Goal: Information Seeking & Learning: Check status

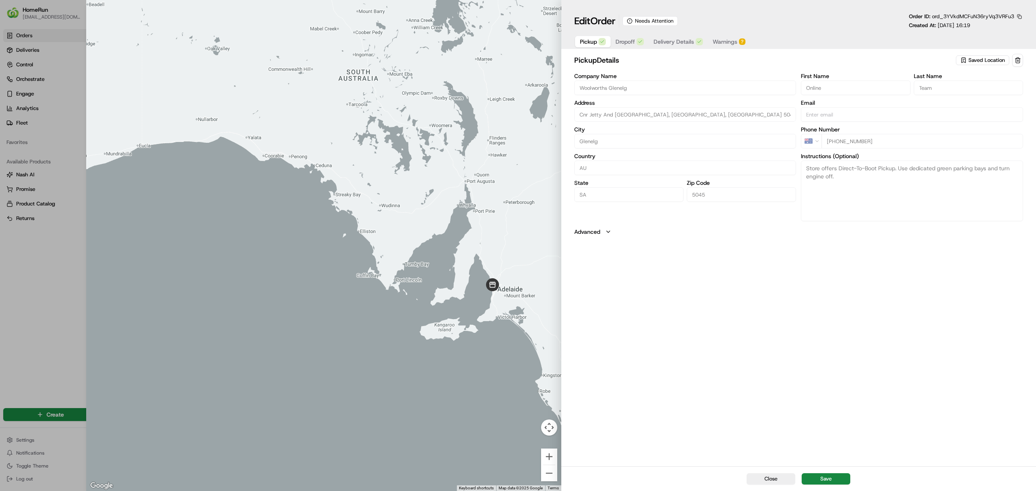
click at [628, 41] on span "Dropoff" at bounding box center [625, 42] width 19 height 8
drag, startPoint x: 582, startPoint y: 115, endPoint x: 752, endPoint y: 122, distance: 170.5
click at [752, 122] on div "Company Name Harris Real Estate Address 115 Jetty Road, Level 1. Enter Via Rose…" at bounding box center [685, 146] width 222 height 148
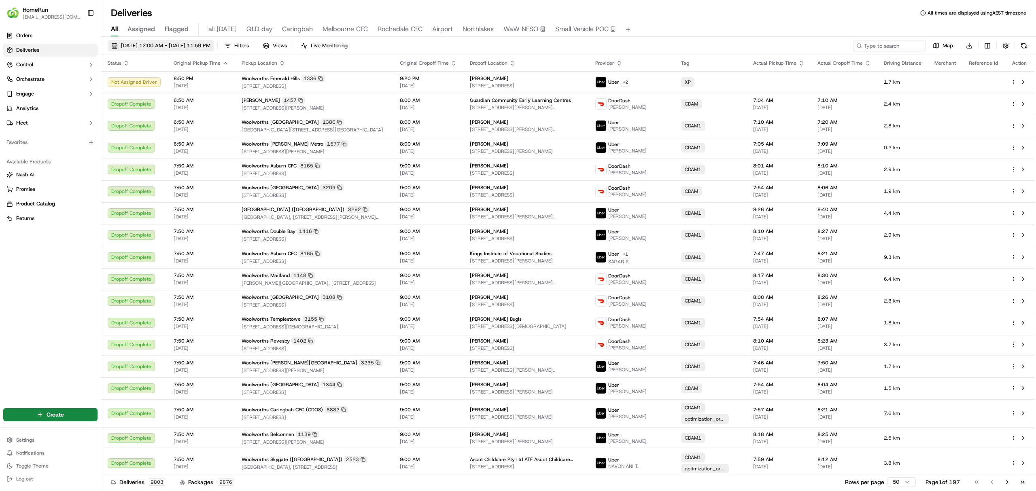
click at [153, 45] on span "17/09/2025 12:00 AM - 24/09/2025 11:59 PM" at bounding box center [165, 45] width 89 height 7
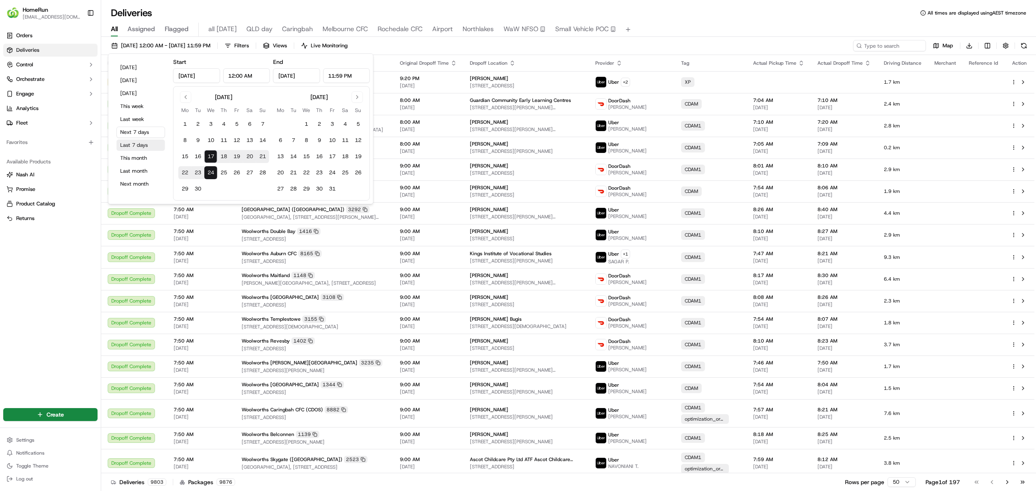
click at [141, 144] on button "Last 7 days" at bounding box center [141, 145] width 49 height 11
type input "Sep 10, 2025"
type input "Sep 17, 2025"
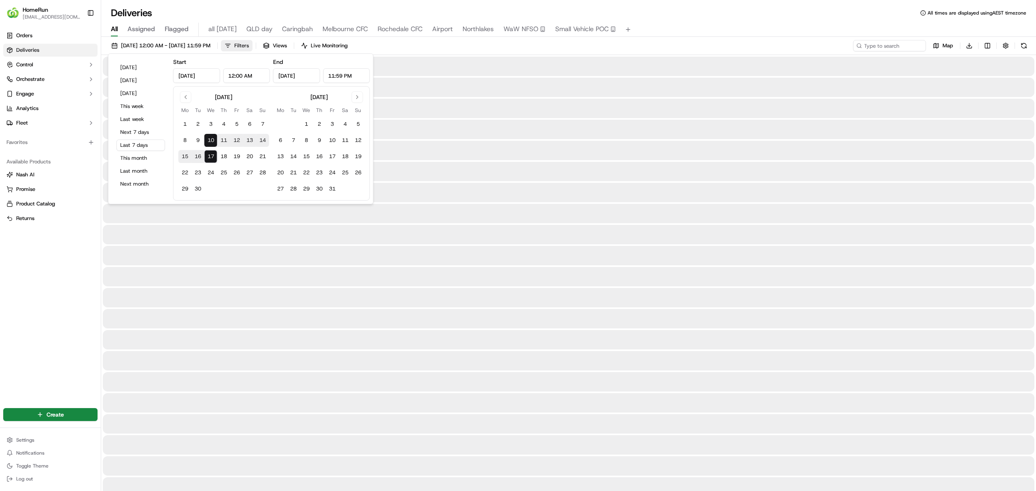
click at [249, 47] on span "Filters" at bounding box center [241, 45] width 15 height 7
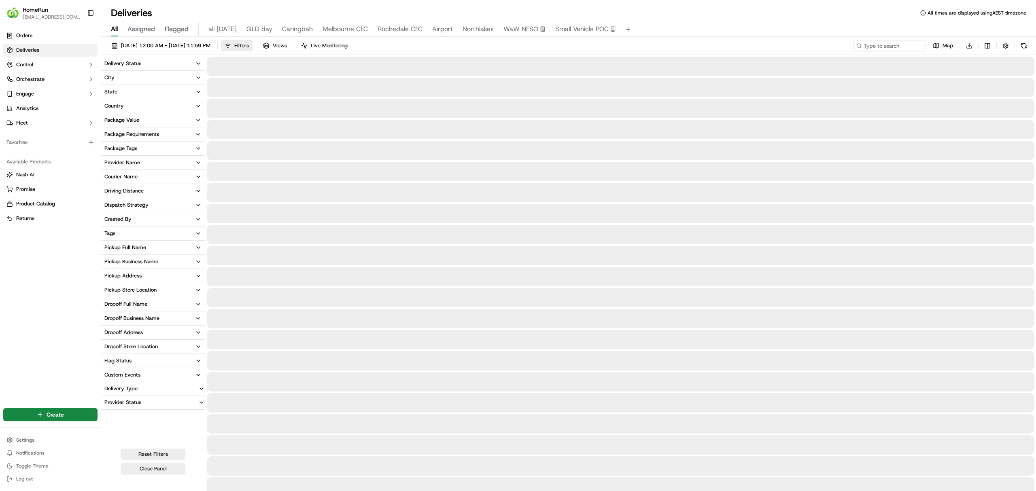
click at [130, 95] on button "State" at bounding box center [153, 92] width 104 height 14
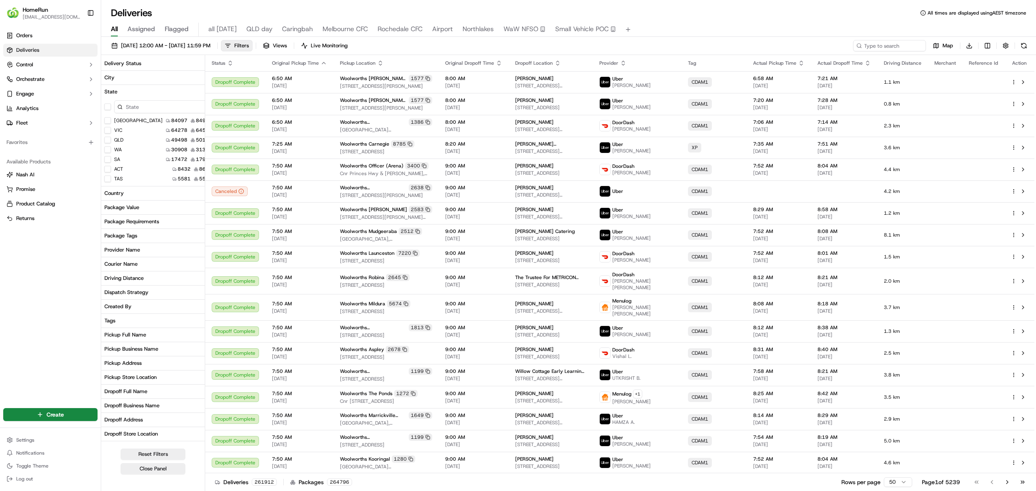
click at [109, 140] on button "QLD" at bounding box center [107, 140] width 6 height 6
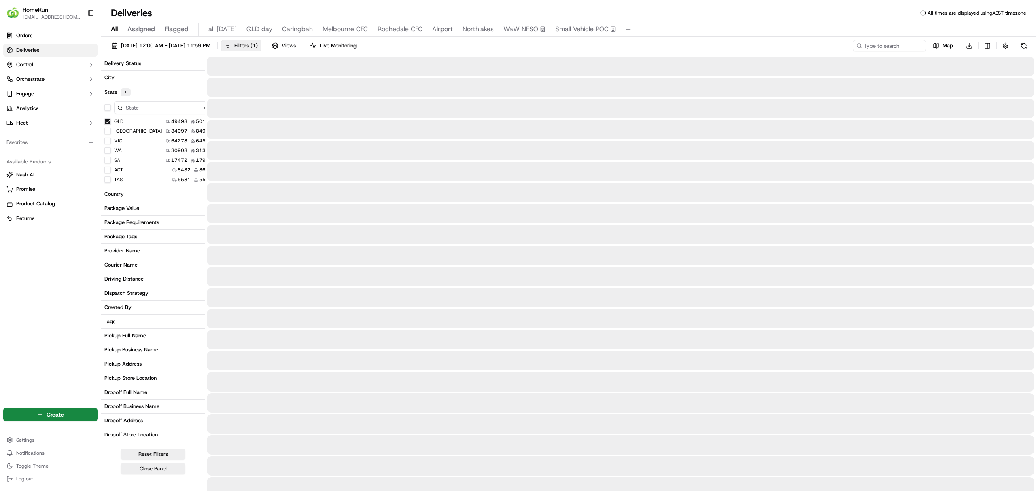
click at [207, 94] on icon "button" at bounding box center [210, 92] width 6 height 6
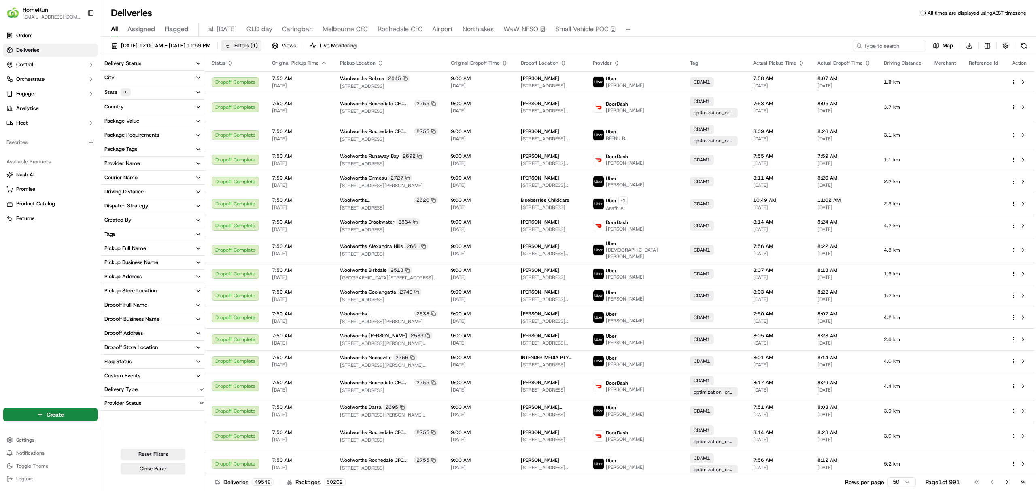
click at [136, 191] on div "Driving Distance" at bounding box center [123, 191] width 39 height 7
click at [133, 162] on div "Provider Name" at bounding box center [122, 163] width 36 height 7
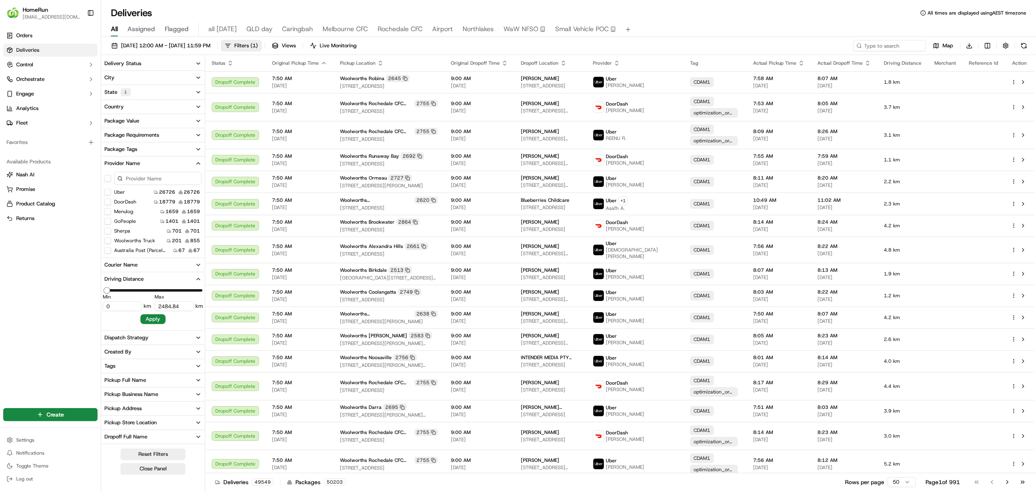
click at [110, 190] on button "Uber" at bounding box center [107, 192] width 6 height 6
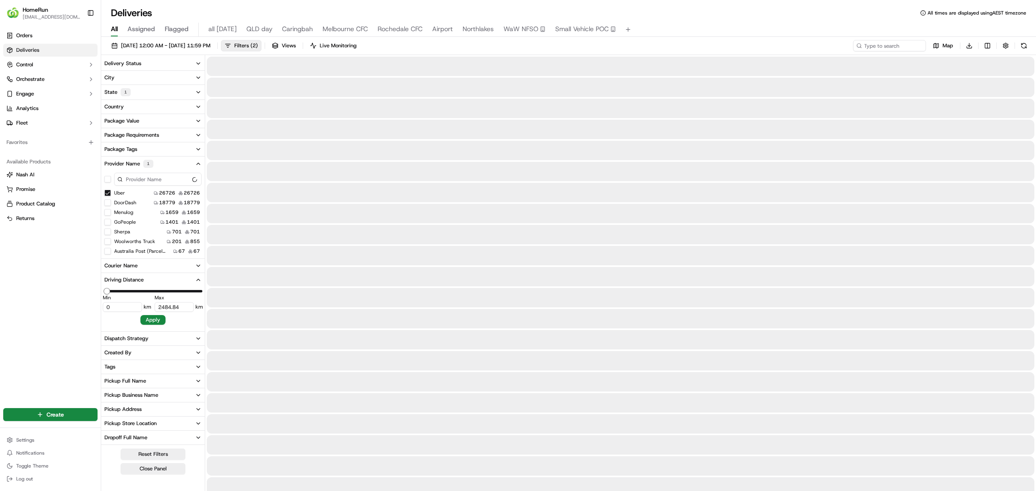
click at [109, 201] on button "DoorDash" at bounding box center [107, 203] width 6 height 6
click at [108, 211] on button "Menulog" at bounding box center [107, 212] width 6 height 6
click at [108, 229] on button "Sherpa" at bounding box center [107, 232] width 6 height 6
click at [202, 162] on button "Provider Name 4" at bounding box center [153, 164] width 104 height 15
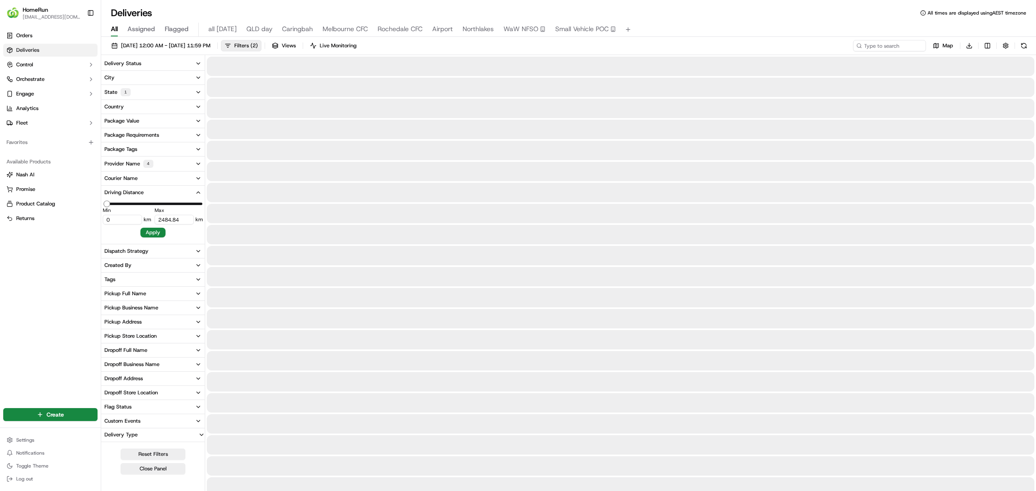
type input "10.012"
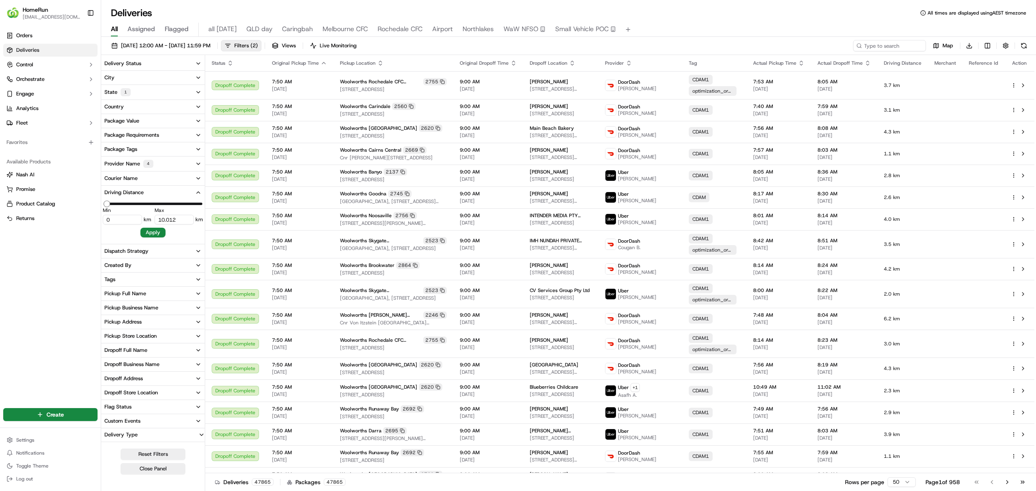
drag, startPoint x: 114, startPoint y: 222, endPoint x: 107, endPoint y: 221, distance: 6.5
click at [107, 221] on input "0" at bounding box center [122, 220] width 39 height 10
type input "9"
click at [151, 230] on button "Apply" at bounding box center [152, 233] width 25 height 10
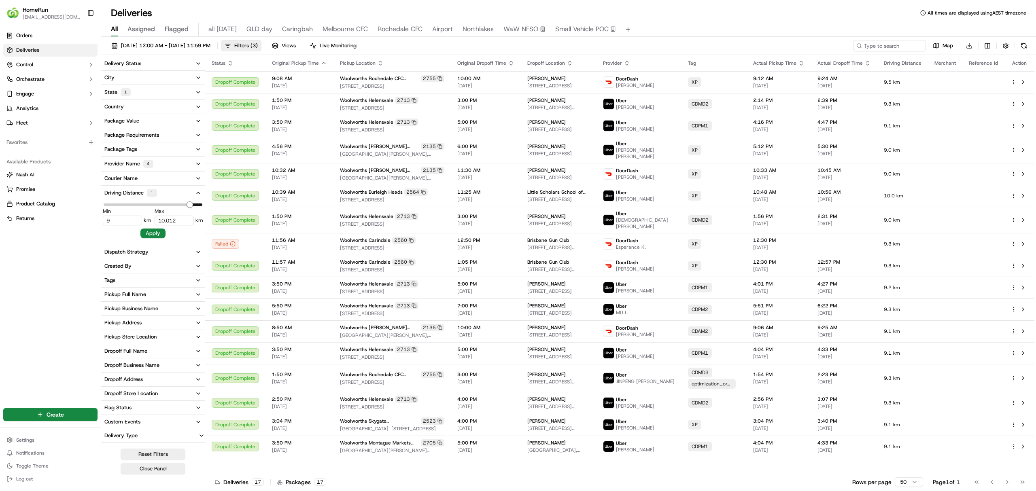
click at [127, 334] on div "Pickup Store Location" at bounding box center [130, 336] width 52 height 7
click at [109, 351] on button "button" at bounding box center [107, 352] width 6 height 6
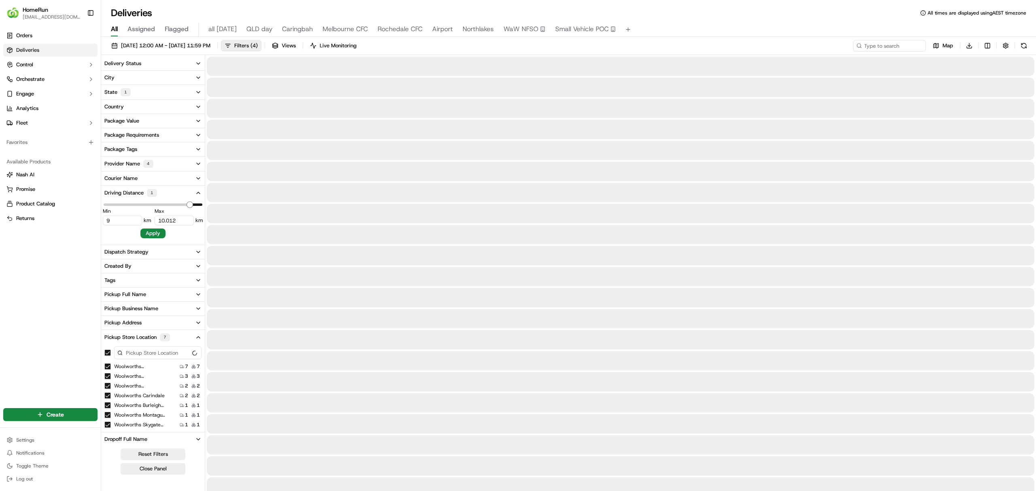
click at [106, 366] on button "Woolworths Helensvale" at bounding box center [107, 366] width 6 height 6
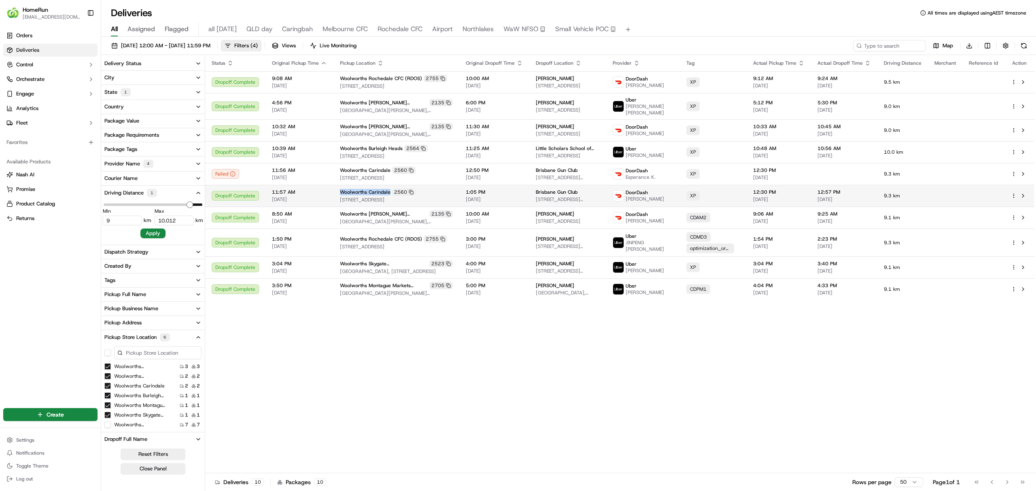
drag, startPoint x: 338, startPoint y: 190, endPoint x: 390, endPoint y: 194, distance: 52.8
click at [390, 194] on td "Woolworths Carindale 2560 1151 Creek Road, Carindale, QLD 4152, AU" at bounding box center [396, 196] width 126 height 22
copy span "Woolworths Carindale"
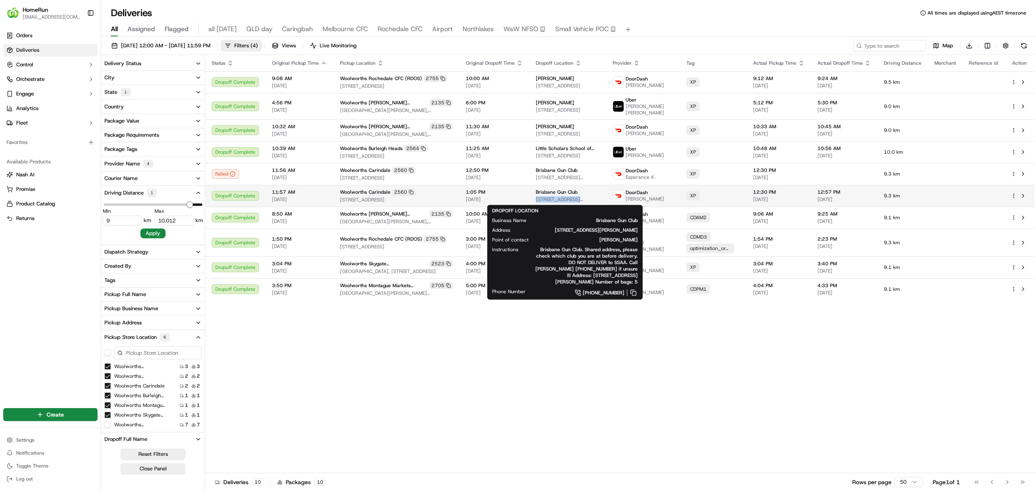
drag, startPoint x: 515, startPoint y: 202, endPoint x: 578, endPoint y: 200, distance: 63.2
click at [578, 200] on td "Brisbane Gun Club 292 Mt Petrie Rd, Belmont, QLD 4153, AU" at bounding box center [567, 196] width 77 height 22
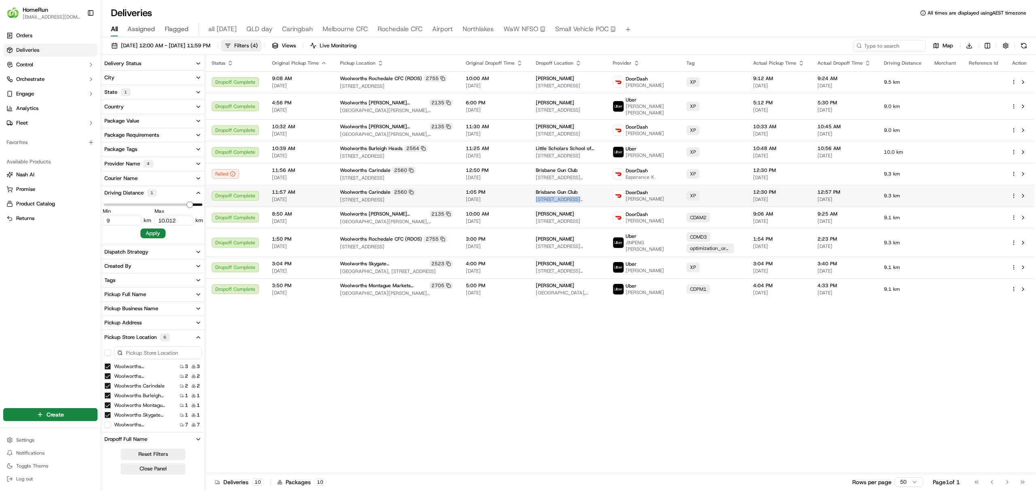
copy span "292 Mt Petrie Rd, Belmont,"
click at [1024, 194] on button at bounding box center [1023, 196] width 10 height 10
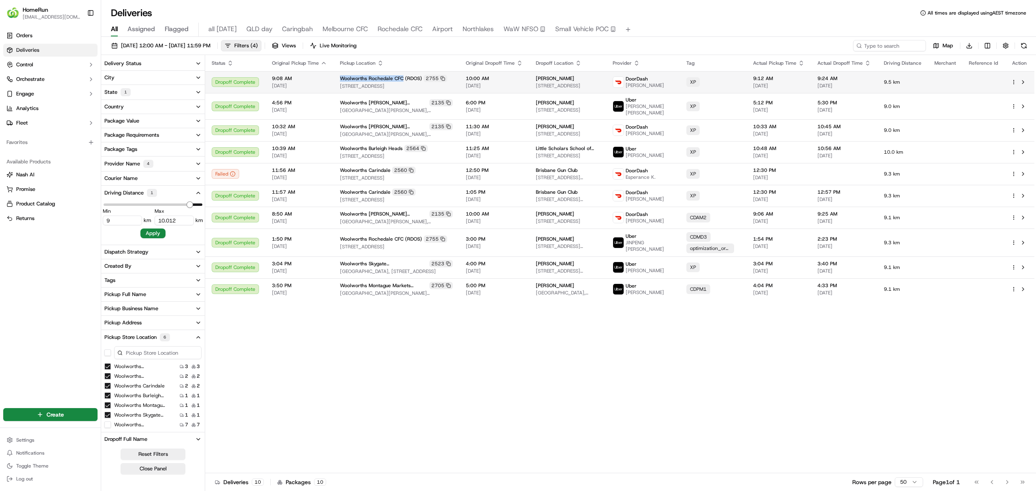
drag, startPoint x: 339, startPoint y: 80, endPoint x: 403, endPoint y: 80, distance: 63.9
click at [403, 80] on span "Woolworths Rochedale CFC (RDOS)" at bounding box center [381, 78] width 82 height 6
copy span "Woolworths Rochedale CFC"
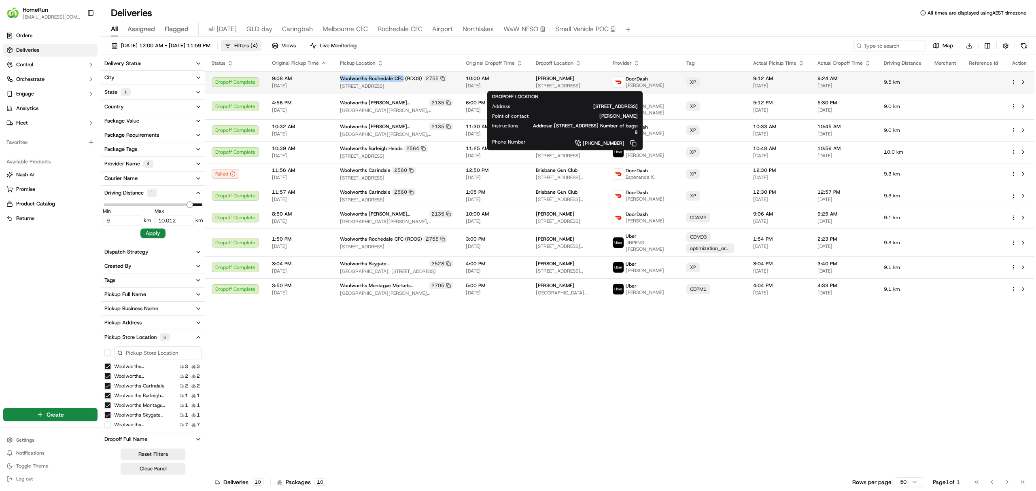
drag, startPoint x: 517, startPoint y: 87, endPoint x: 568, endPoint y: 88, distance: 51.4
click at [568, 88] on td "danelle lackey 318 Daw Rd, Runcorn, QLD 4113, AU" at bounding box center [567, 82] width 77 height 22
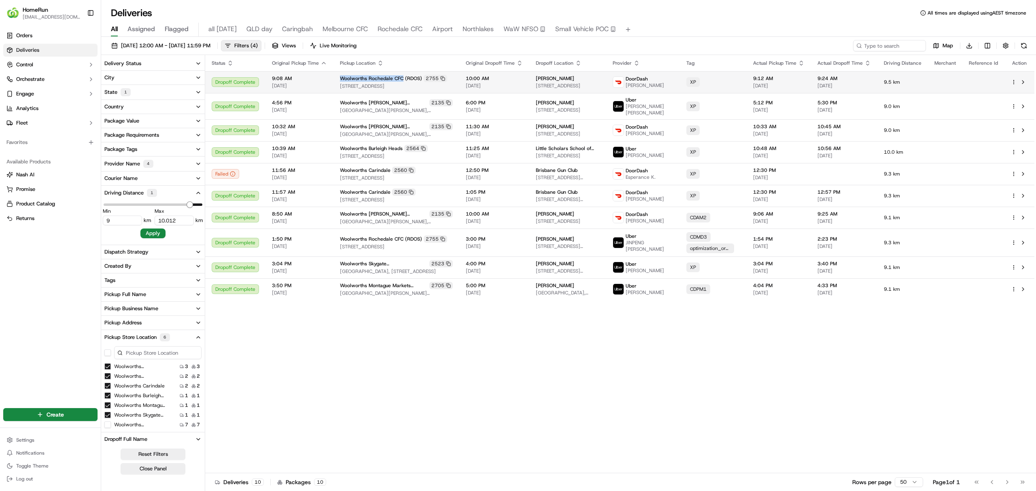
copy span "318 Daw Rd, Runcorn"
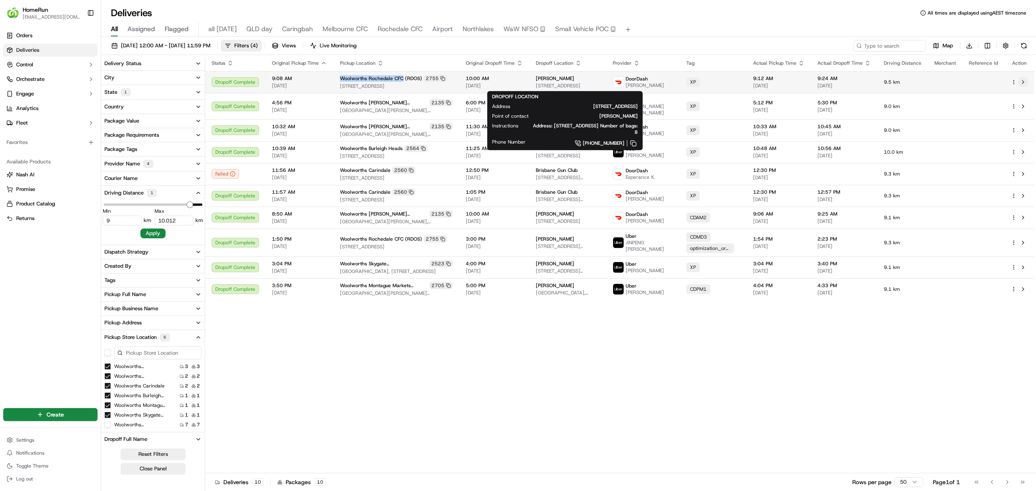
click at [1026, 82] on button at bounding box center [1023, 82] width 10 height 10
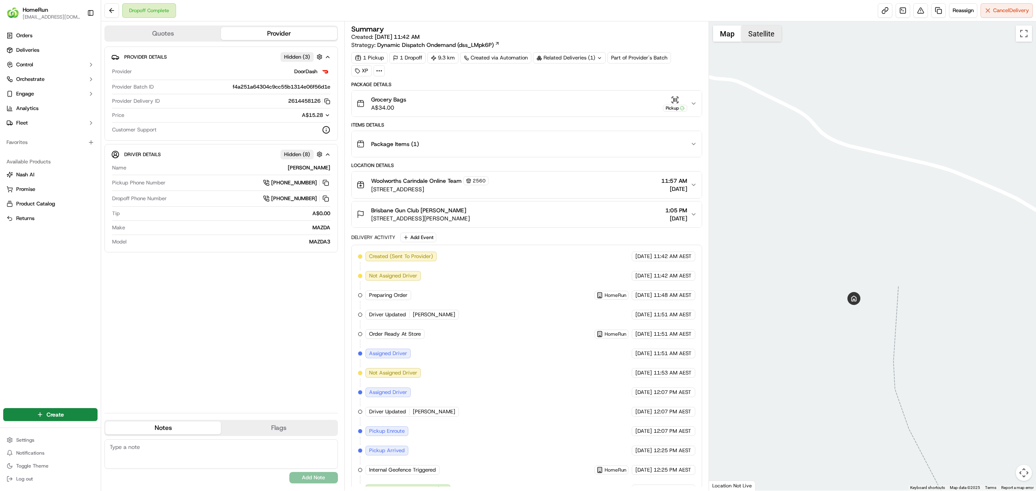
click at [762, 34] on button "Satellite" at bounding box center [761, 33] width 40 height 16
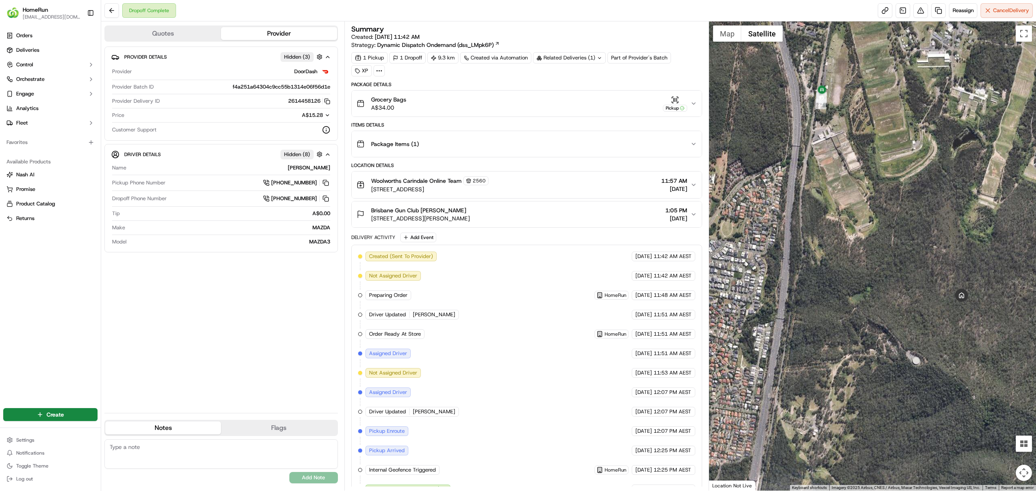
drag, startPoint x: 766, startPoint y: 221, endPoint x: 917, endPoint y: 310, distance: 175.3
click at [917, 310] on div at bounding box center [872, 255] width 327 height 469
click at [692, 104] on icon "button" at bounding box center [693, 103] width 6 height 6
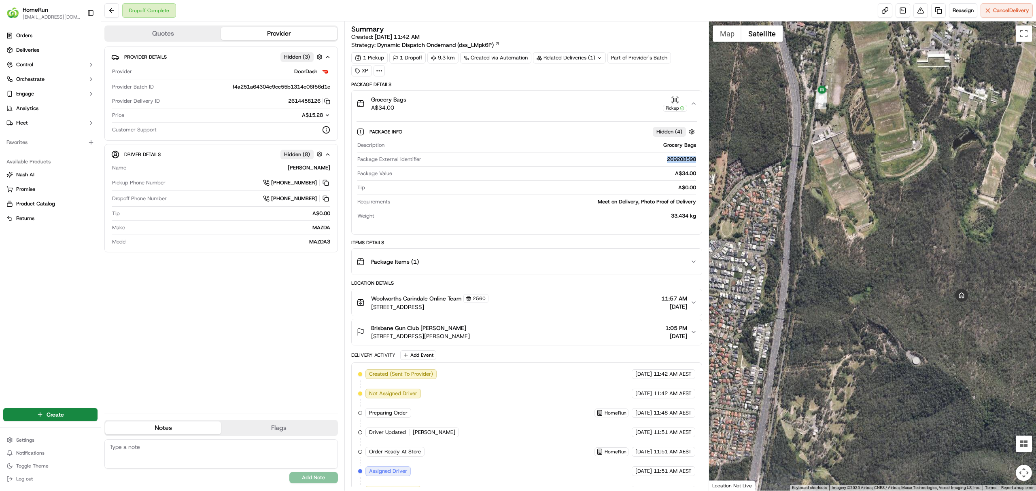
drag, startPoint x: 662, startPoint y: 162, endPoint x: 694, endPoint y: 162, distance: 31.6
click at [694, 162] on div "269208598" at bounding box center [561, 159] width 272 height 7
copy div "269208598"
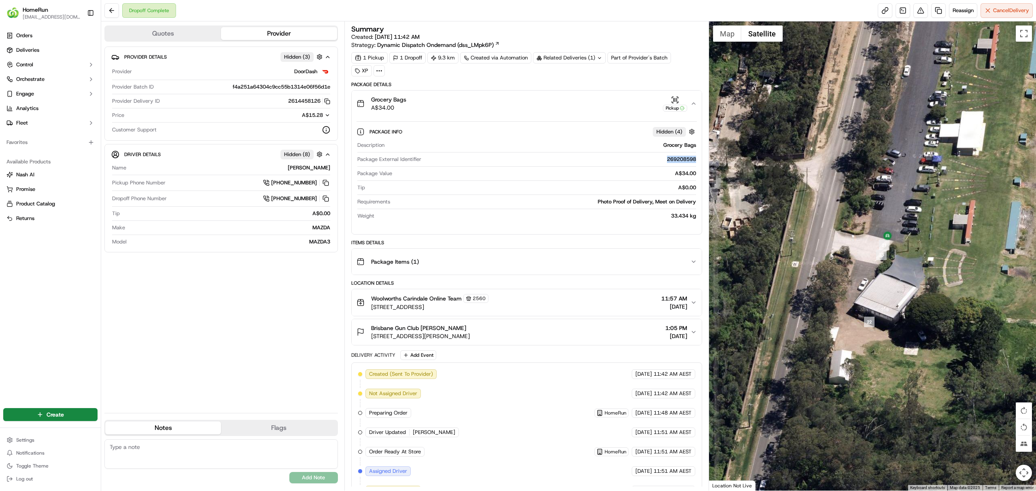
drag, startPoint x: 766, startPoint y: 226, endPoint x: 963, endPoint y: 267, distance: 201.8
click at [963, 267] on div at bounding box center [872, 255] width 327 height 469
click at [436, 334] on span "292 Mt Petrie Rd, Belmont, QLD 4153, AU" at bounding box center [420, 336] width 99 height 8
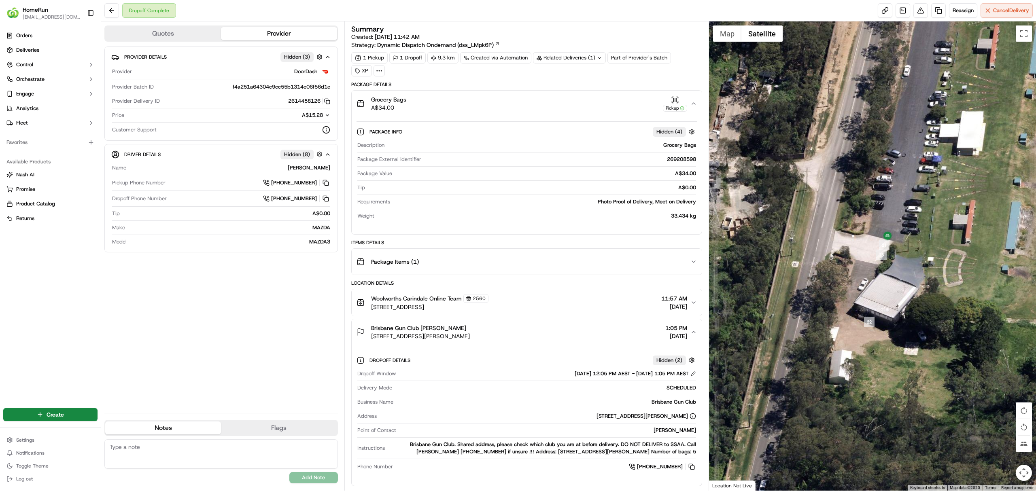
click at [436, 334] on span "292 Mt Petrie Rd, Belmont, QLD 4153, AU" at bounding box center [420, 336] width 99 height 8
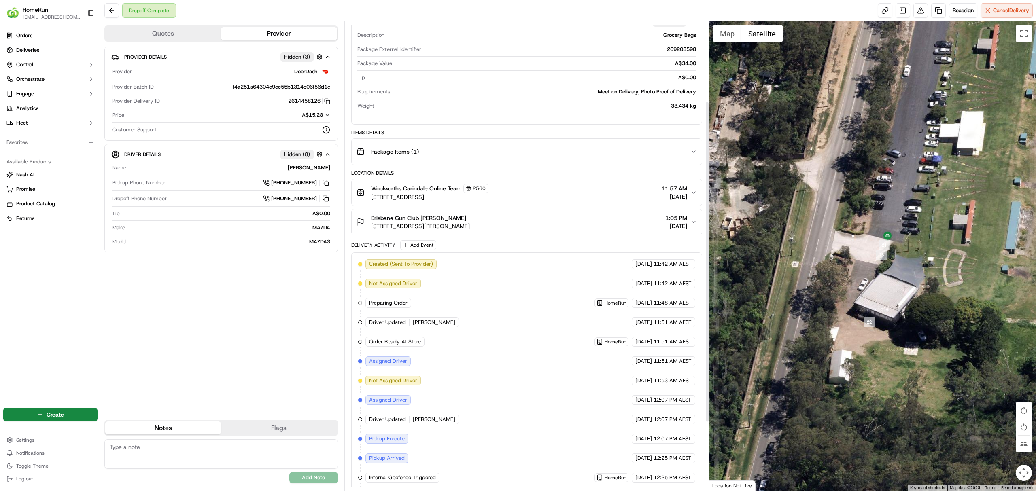
scroll to position [217, 0]
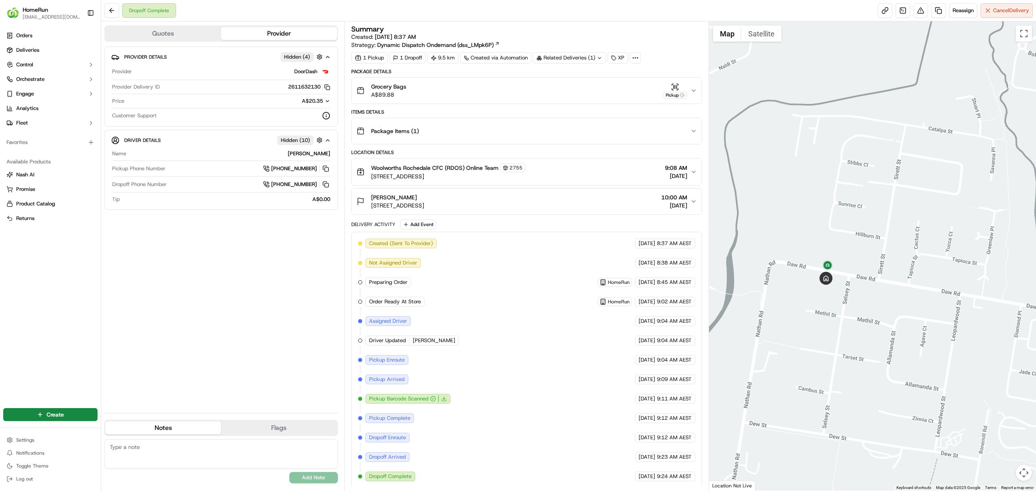
drag, startPoint x: 756, startPoint y: 363, endPoint x: 857, endPoint y: 321, distance: 109.1
click at [857, 321] on div at bounding box center [872, 255] width 327 height 469
